Goal: Information Seeking & Learning: Learn about a topic

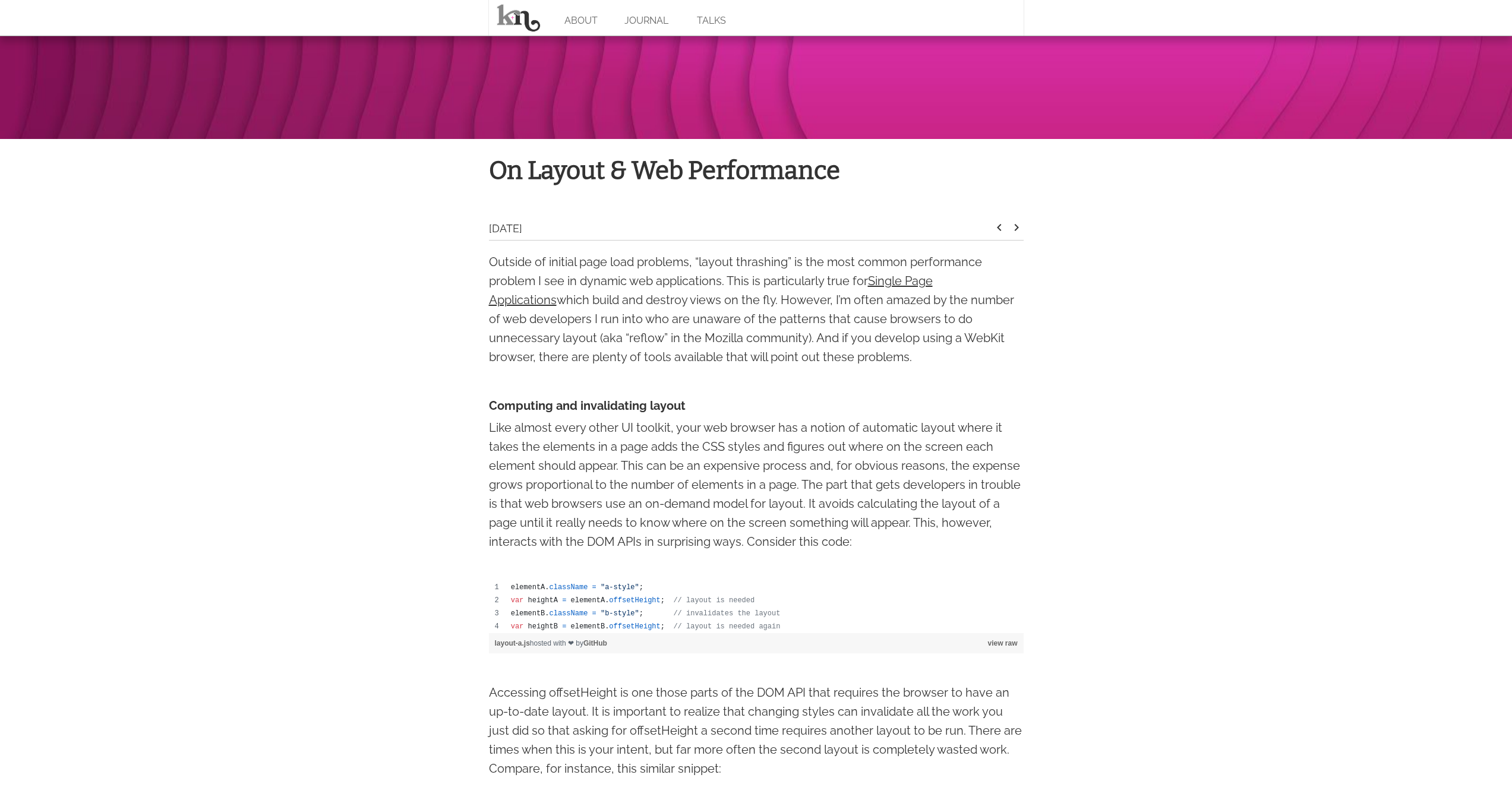
scroll to position [284, 0]
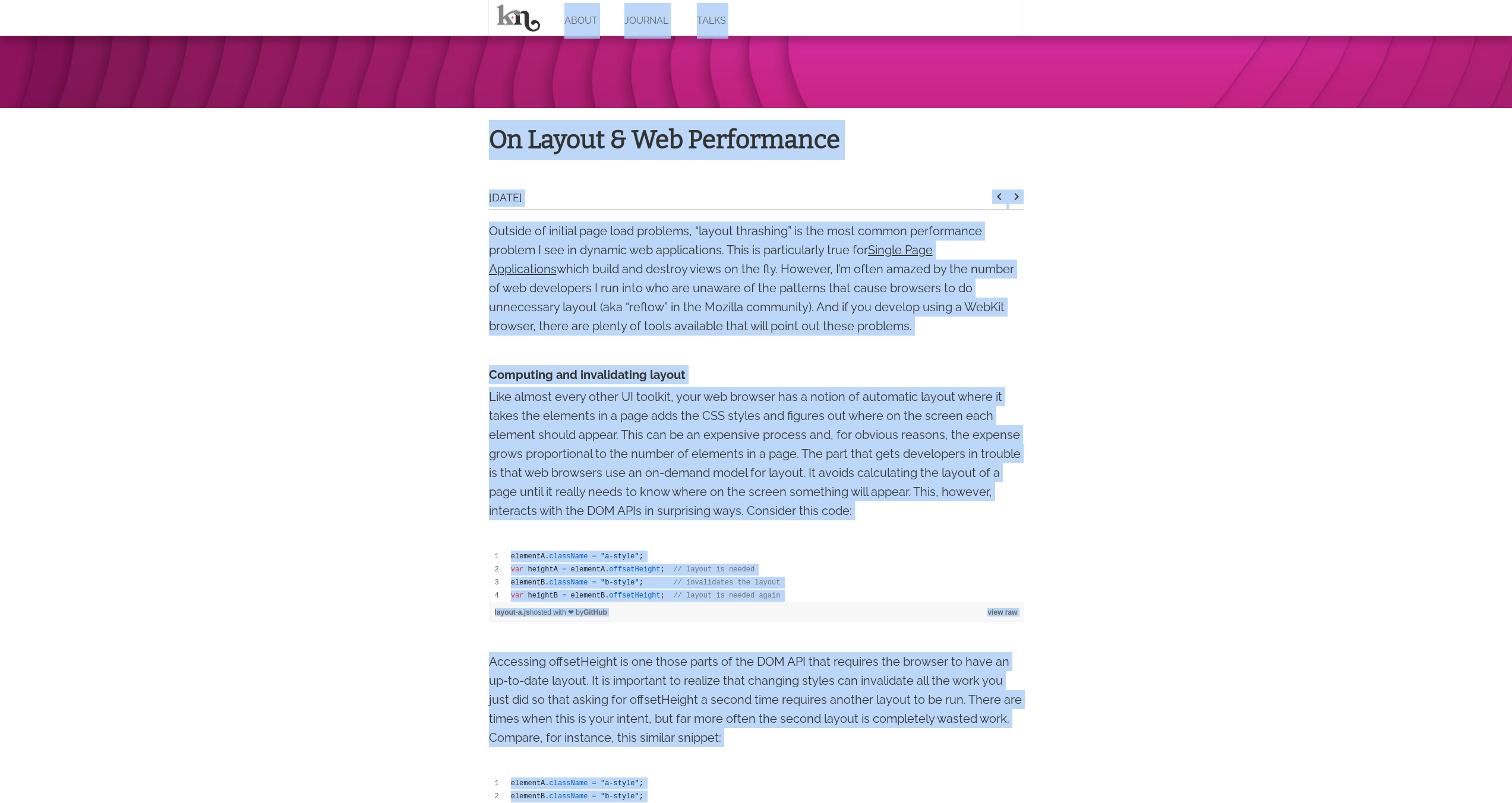
click at [838, 253] on p "Outside of initial page load problems, “layout thrashing” is the most common pe…" at bounding box center [756, 278] width 535 height 114
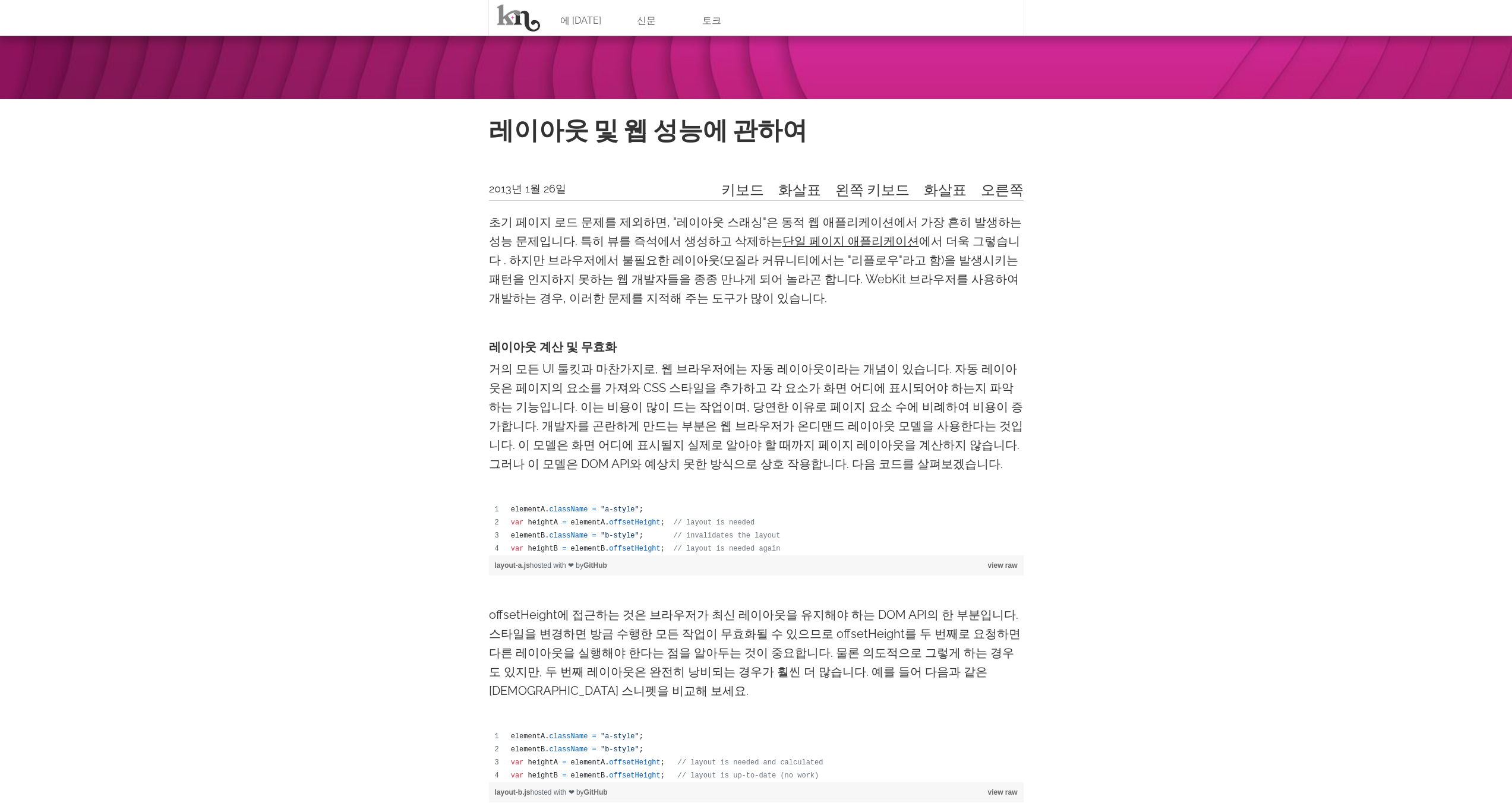
scroll to position [19, 0]
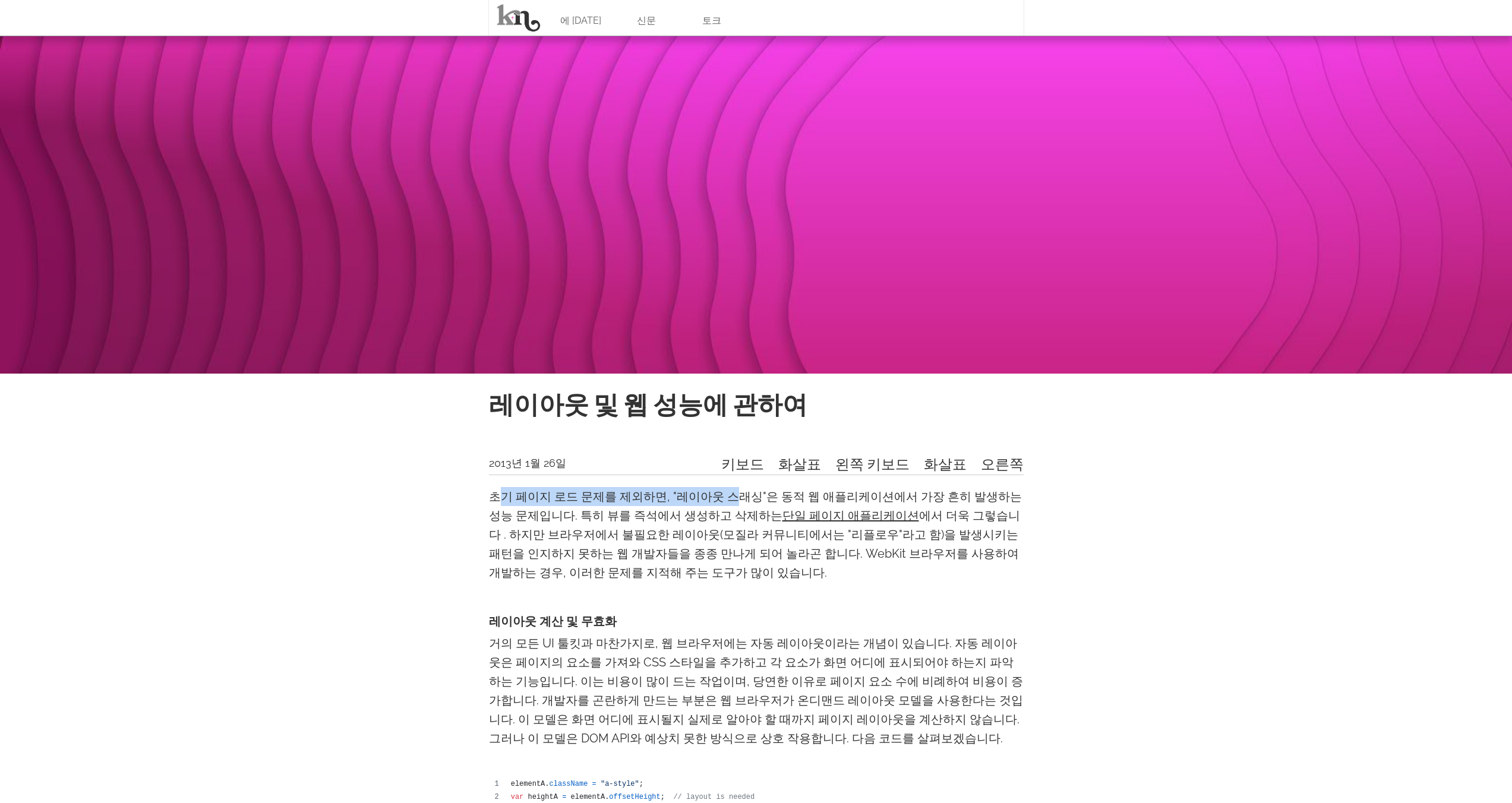
drag, startPoint x: 496, startPoint y: 497, endPoint x: 712, endPoint y: 499, distance: 216.0
click at [712, 499] on font "초기 페이지 로드 문제를 제외하면, "레이아웃 스래싱"은 동적 웹 애플리케이션에서 가장 흔히 발생하는 성능 문제입니다. 특히 뷰를 즉석에서 생…" at bounding box center [755, 506] width 533 height 34
click at [712, 499] on font "초기 페이지 로드 문제를 제외하면, "레이아웃 스래싱"은 동적 웹 애플리케이션에서 가장 흔히 발생하는 성능 문제입니다. 특히 뷰를 즉석에서 생…" at bounding box center [755, 506] width 533 height 34
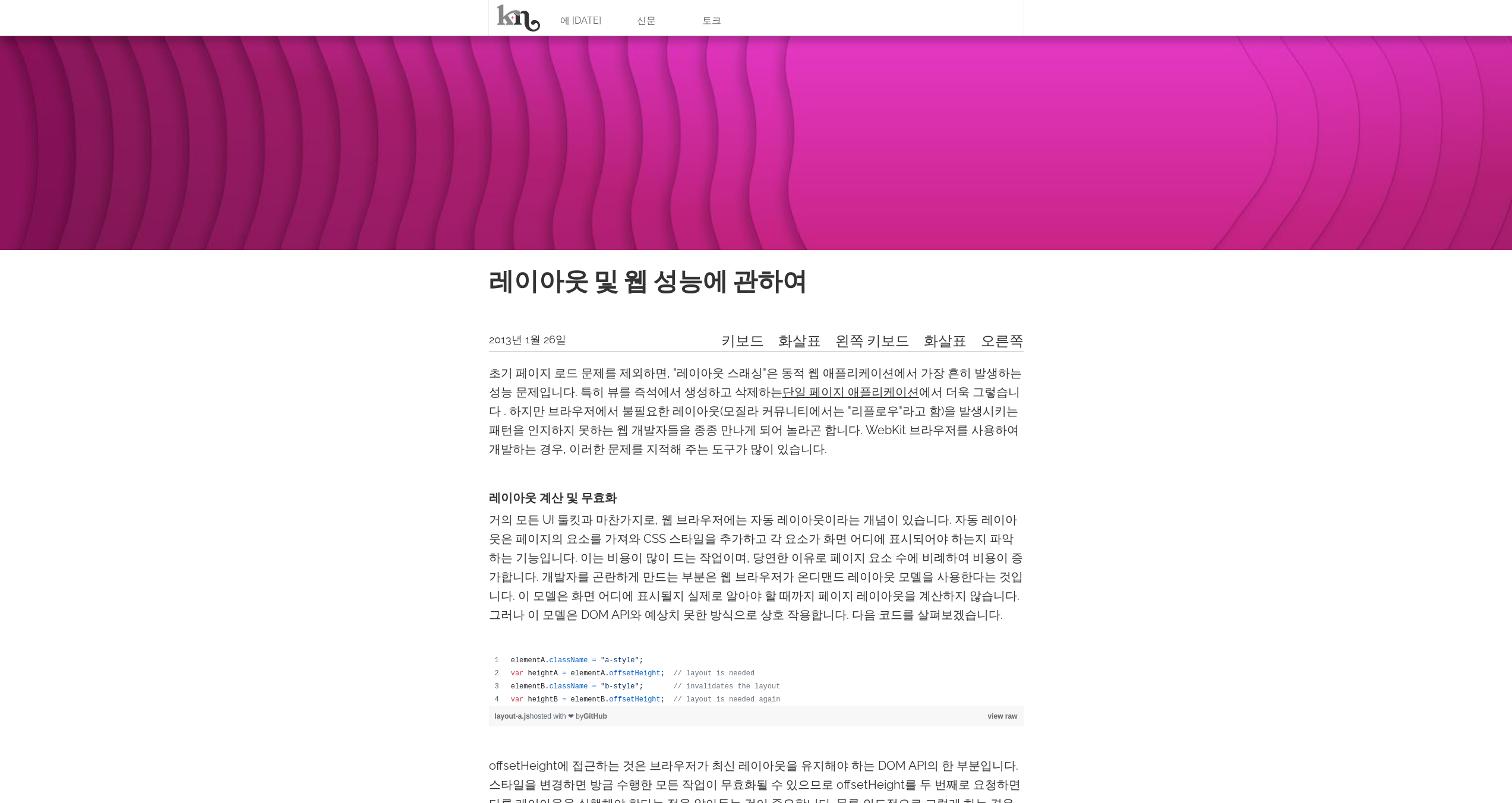
scroll to position [218, 0]
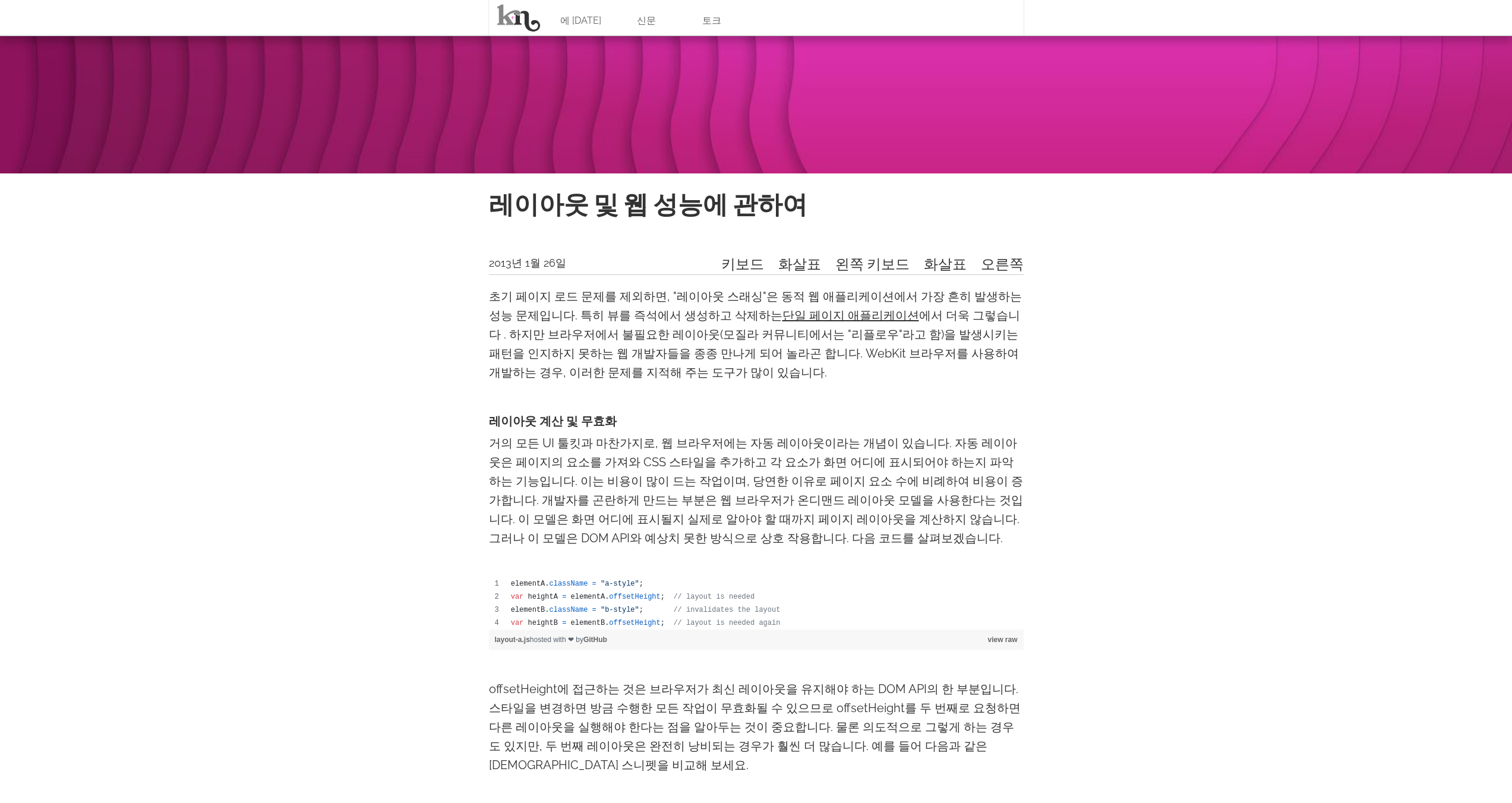
drag, startPoint x: 577, startPoint y: 331, endPoint x: 964, endPoint y: 384, distance: 390.6
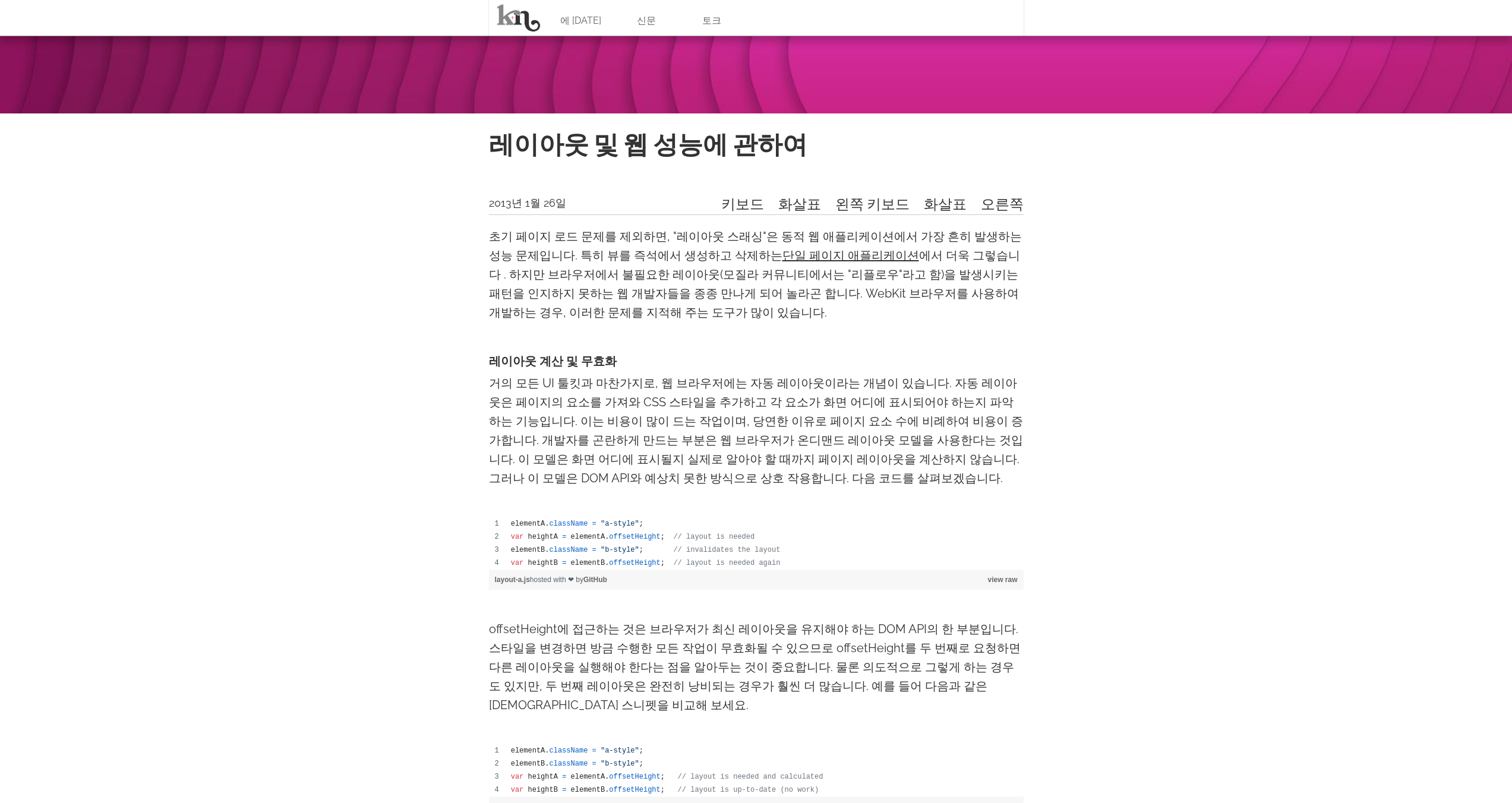
scroll to position [290, 0]
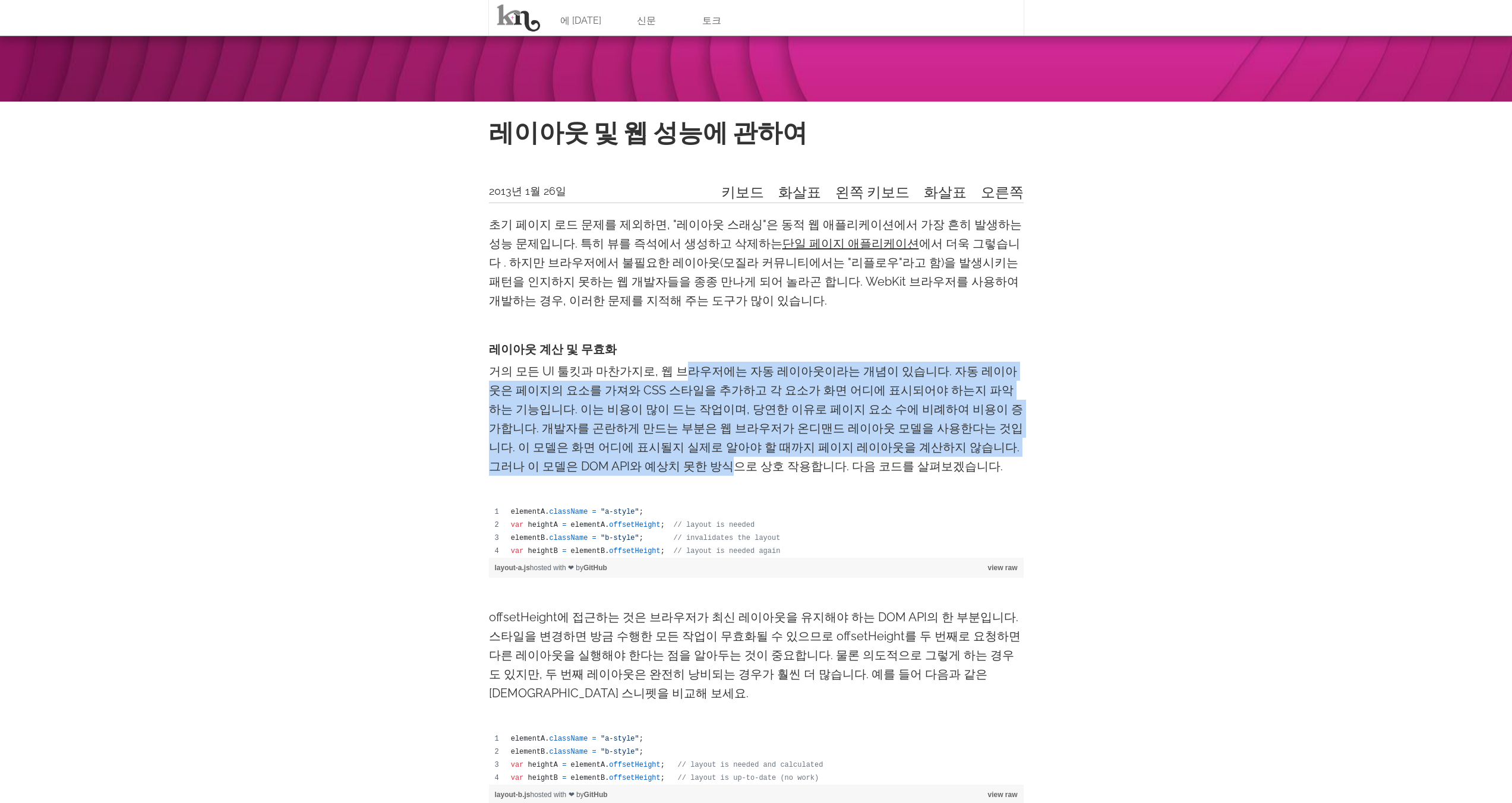
drag, startPoint x: 667, startPoint y: 367, endPoint x: 941, endPoint y: 450, distance: 286.3
click at [912, 447] on font "거의 모든 UI 툴킷과 마찬가지로, 웹 브라우저에는 자동 레이아웃이라는 개념이 있습니다. 자동 레이아웃은 페이지의 요소를 가져와 CSS 스타일…" at bounding box center [756, 418] width 534 height 110
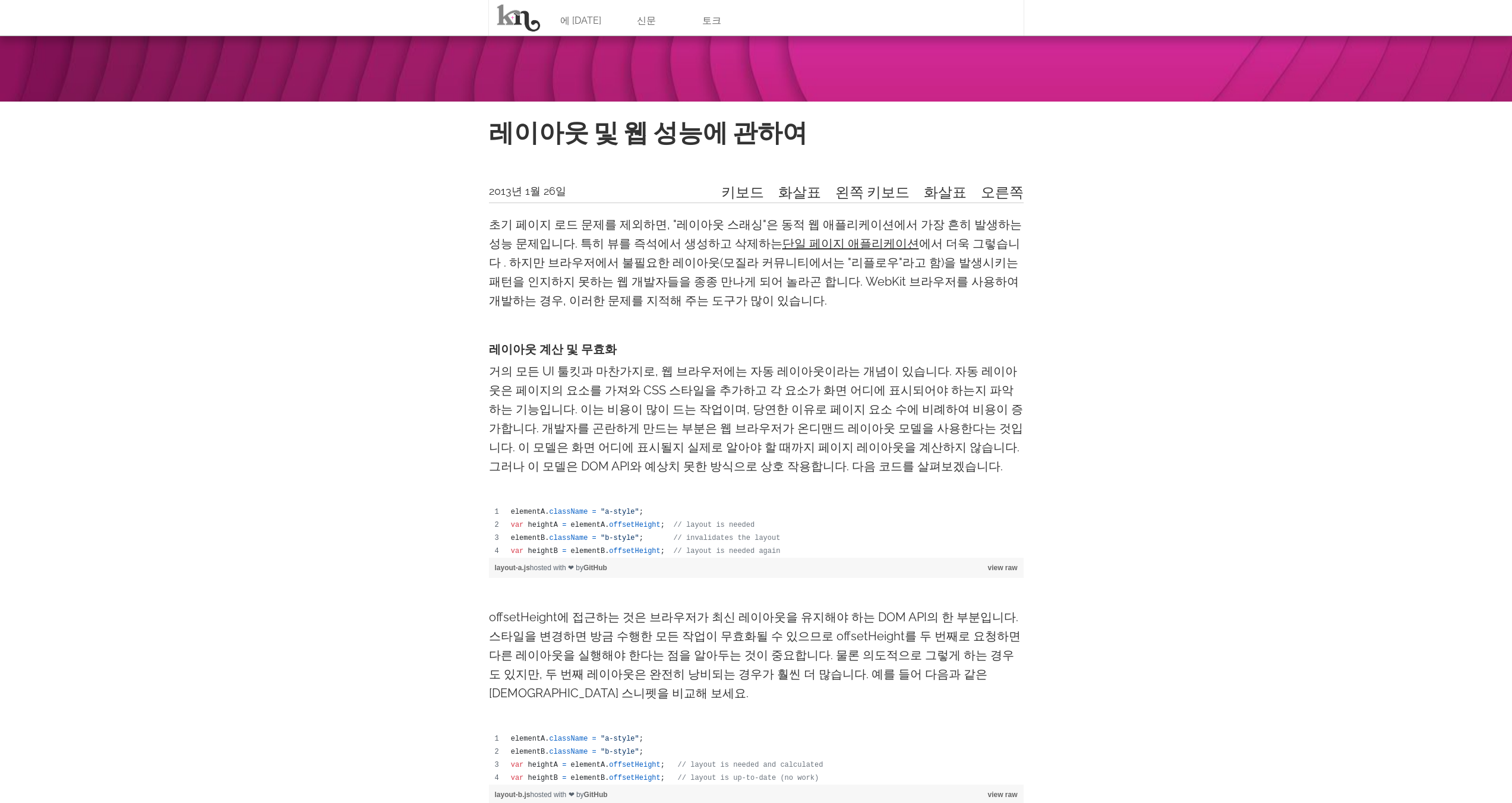
click at [1010, 456] on p "거의 모든 UI 툴킷과 마찬가지로, 웹 브라우저에는 자동 레이아웃이라는 개념이 있습니다. 자동 레이아웃은 페이지의 요소를 가져와 CSS 스타일…" at bounding box center [756, 418] width 535 height 114
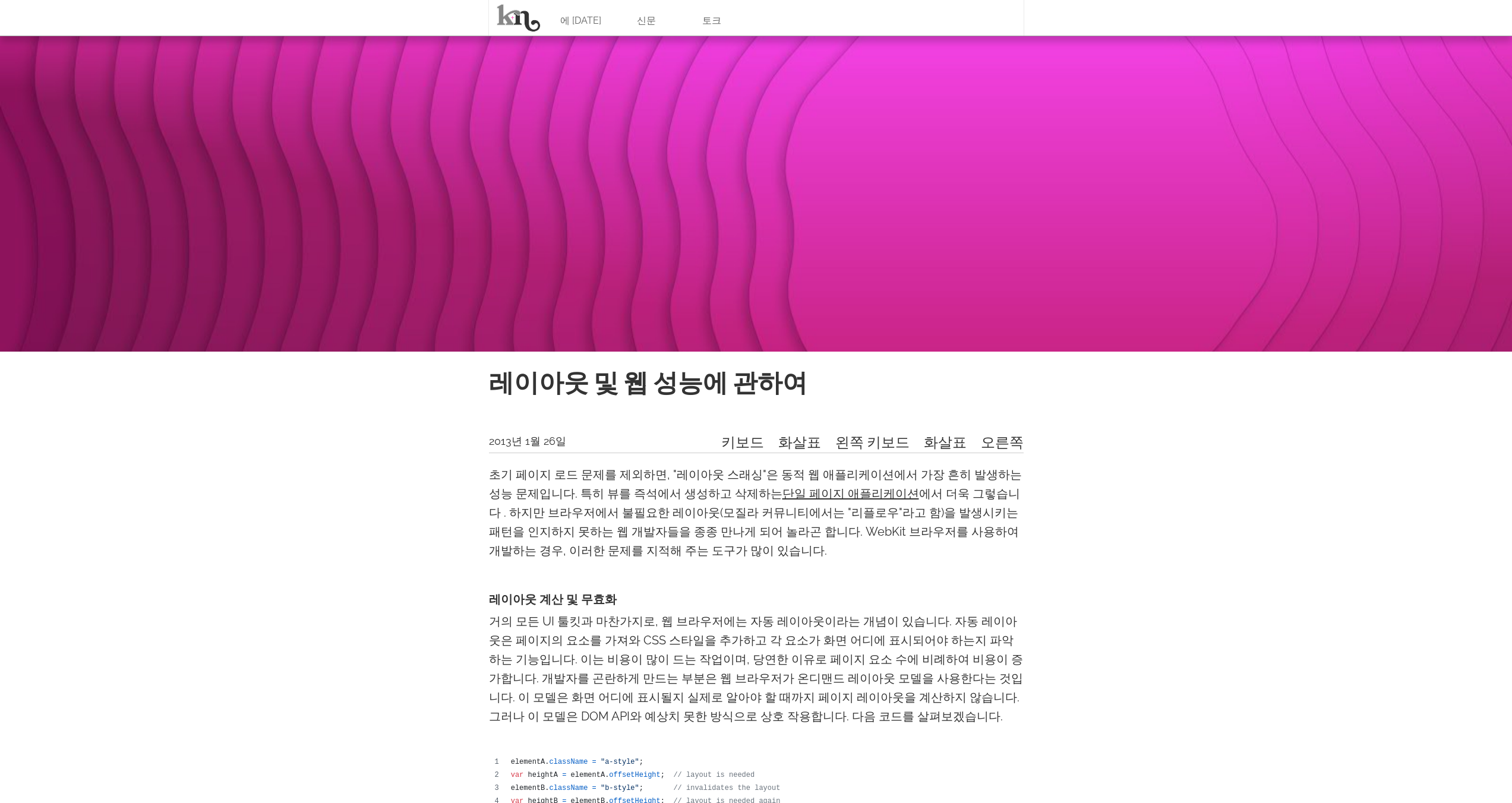
scroll to position [0, 0]
